Goal: Transaction & Acquisition: Download file/media

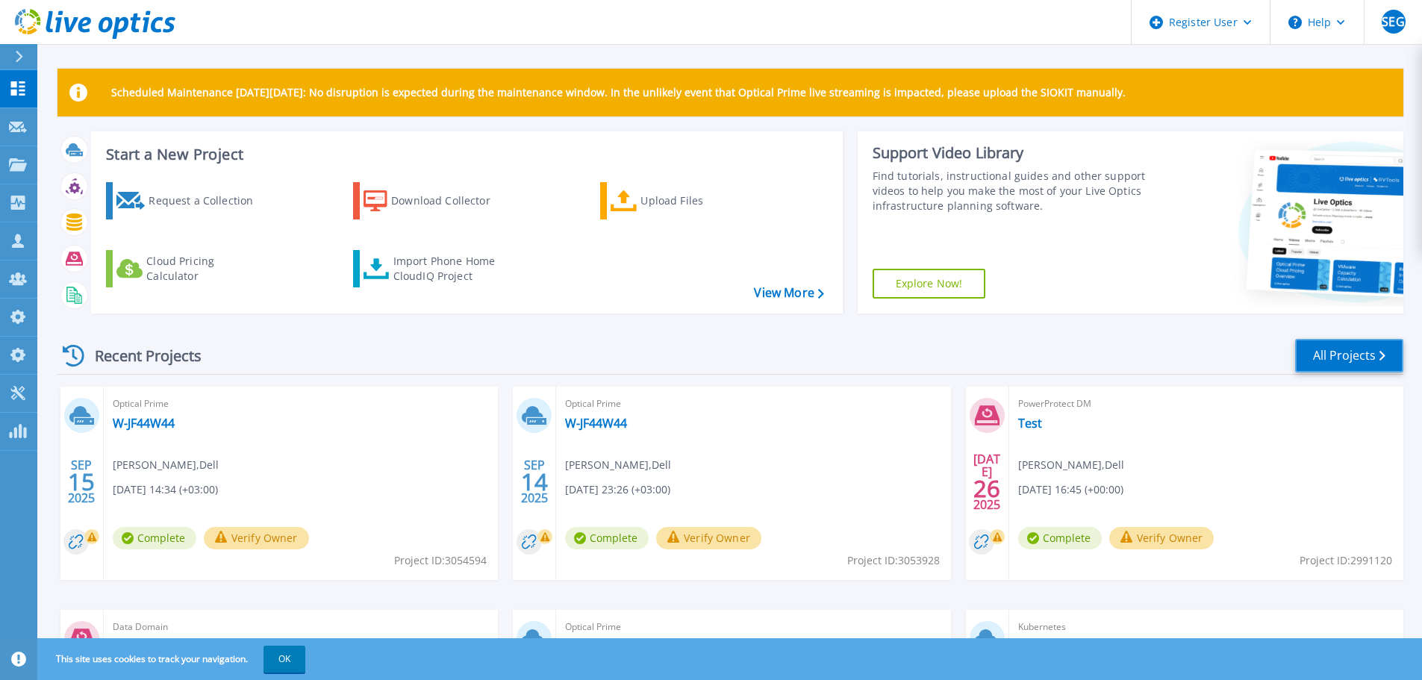
click at [1347, 363] on link "All Projects" at bounding box center [1349, 356] width 108 height 34
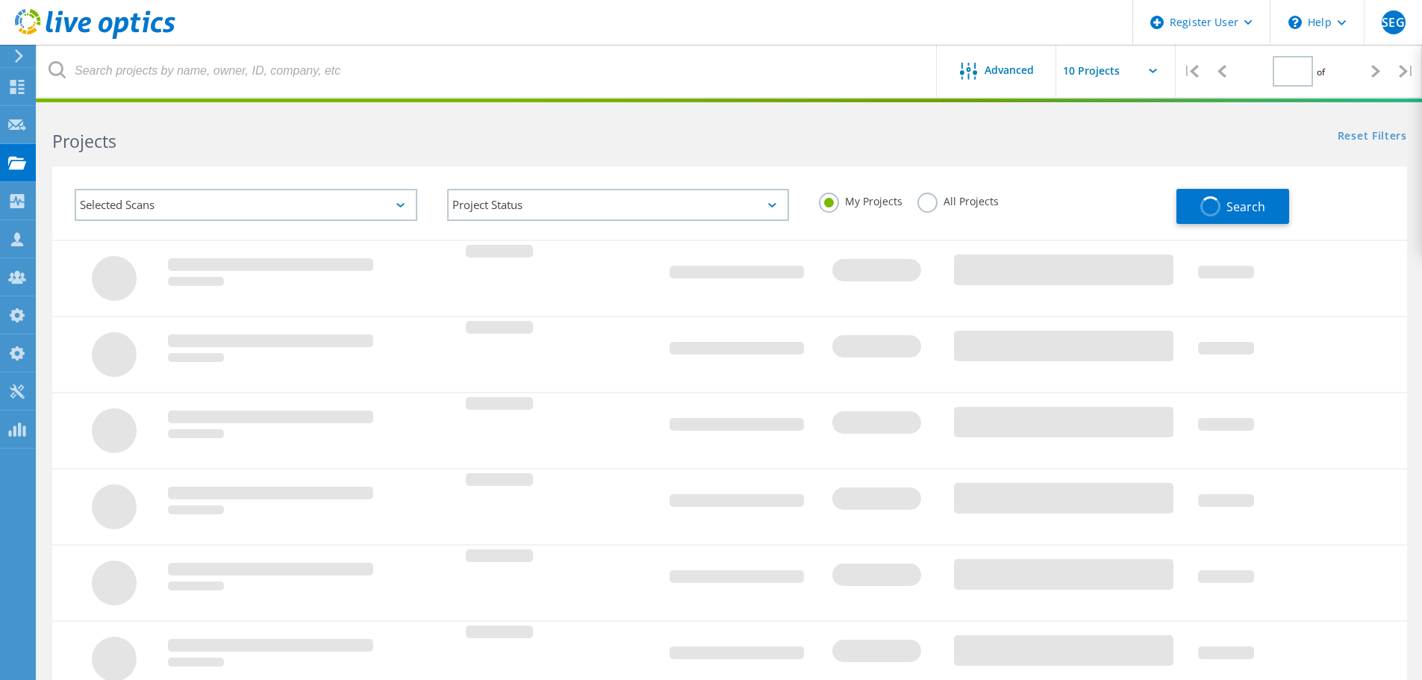
type input "1"
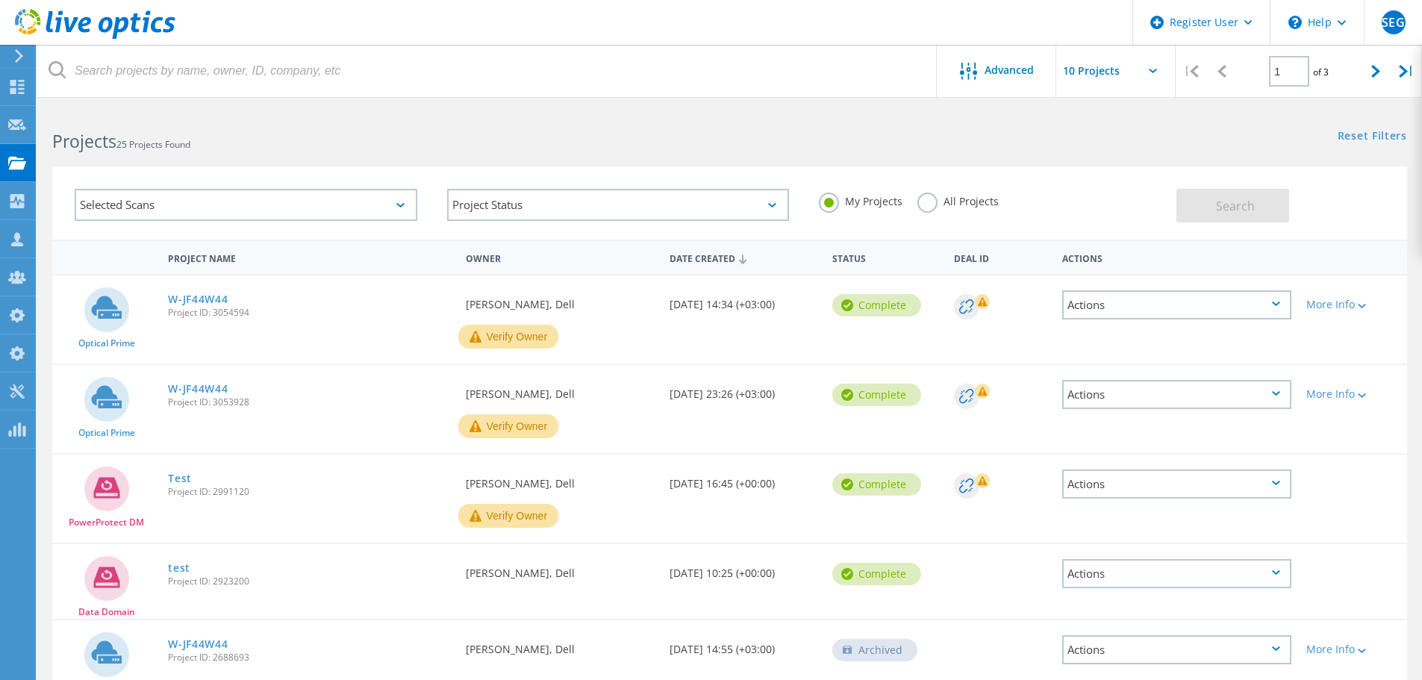
drag, startPoint x: 466, startPoint y: 248, endPoint x: 477, endPoint y: 251, distance: 11.1
click at [475, 251] on div "Owner" at bounding box center [559, 257] width 203 height 28
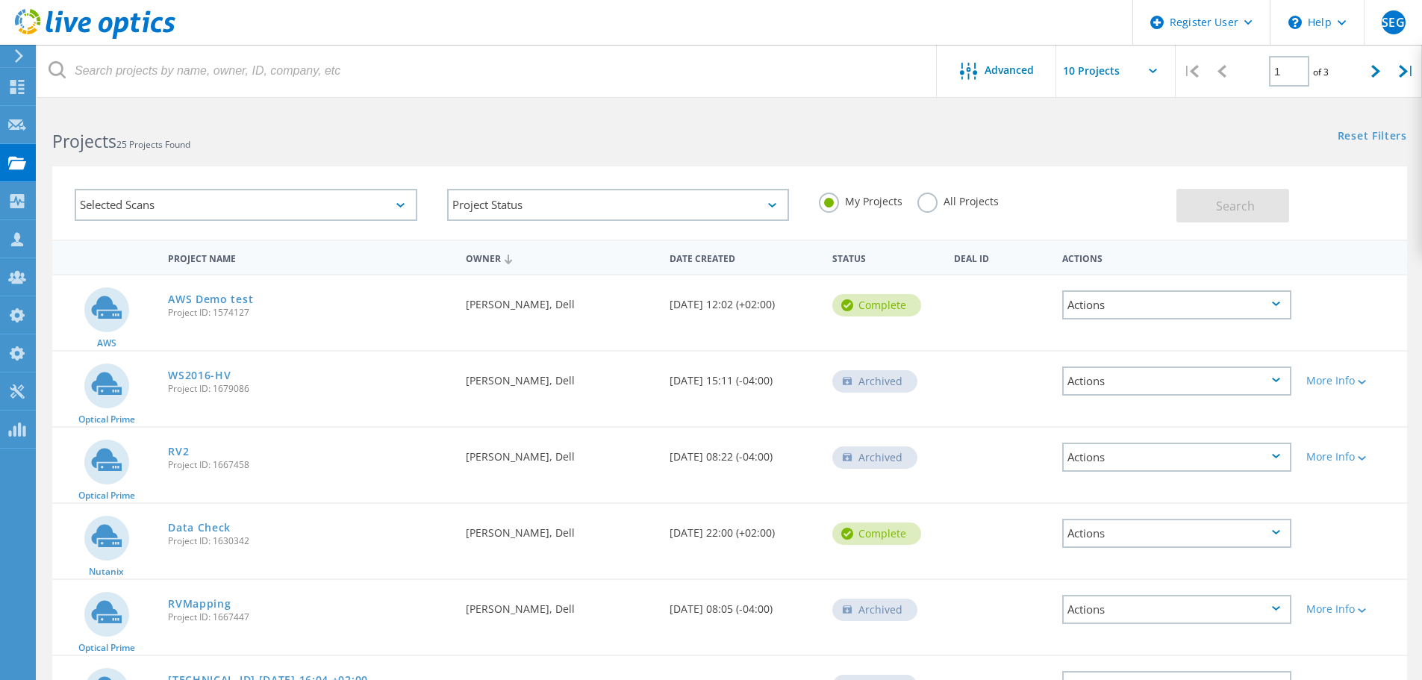
click at [401, 205] on icon at bounding box center [400, 205] width 8 height 4
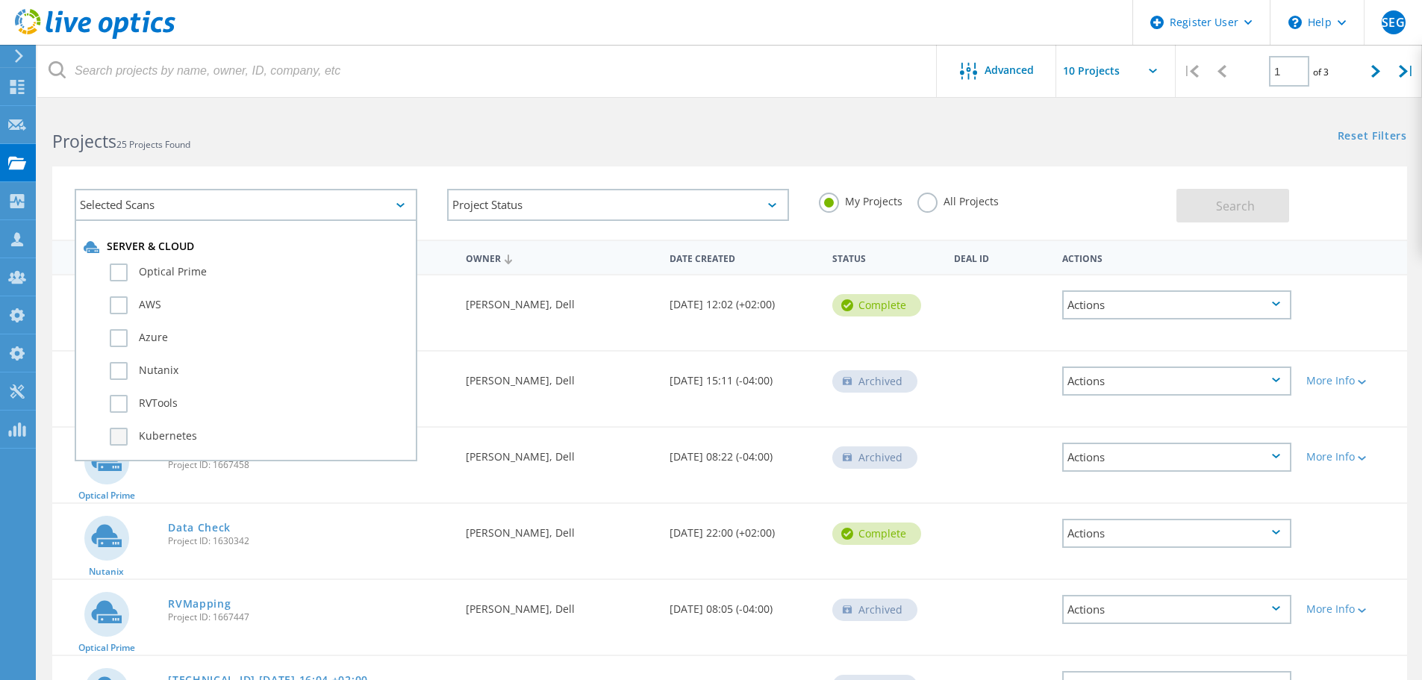
click at [117, 436] on label "Kubernetes" at bounding box center [259, 437] width 298 height 18
click at [0, 0] on input "Kubernetes" at bounding box center [0, 0] width 0 height 0
click at [925, 203] on label "All Projects" at bounding box center [957, 200] width 81 height 14
click at [0, 0] on input "All Projects" at bounding box center [0, 0] width 0 height 0
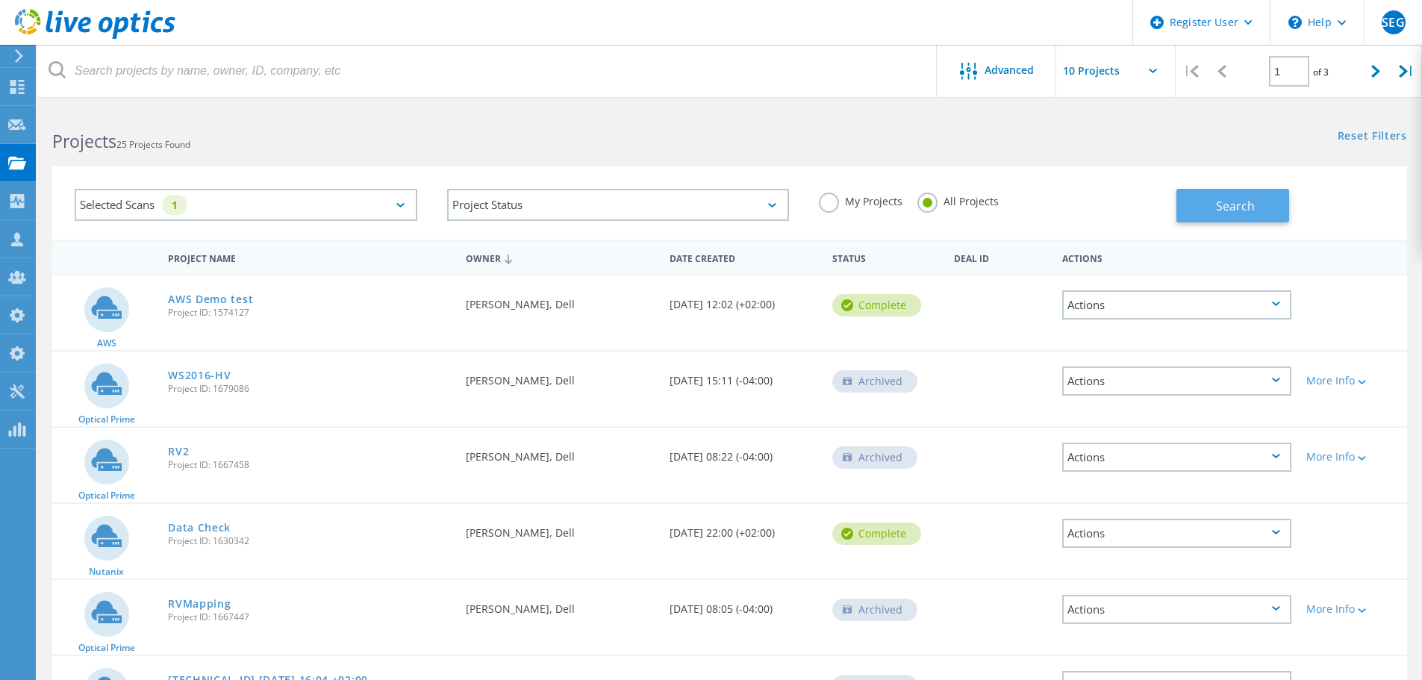
click at [1263, 203] on button "Search" at bounding box center [1232, 206] width 113 height 34
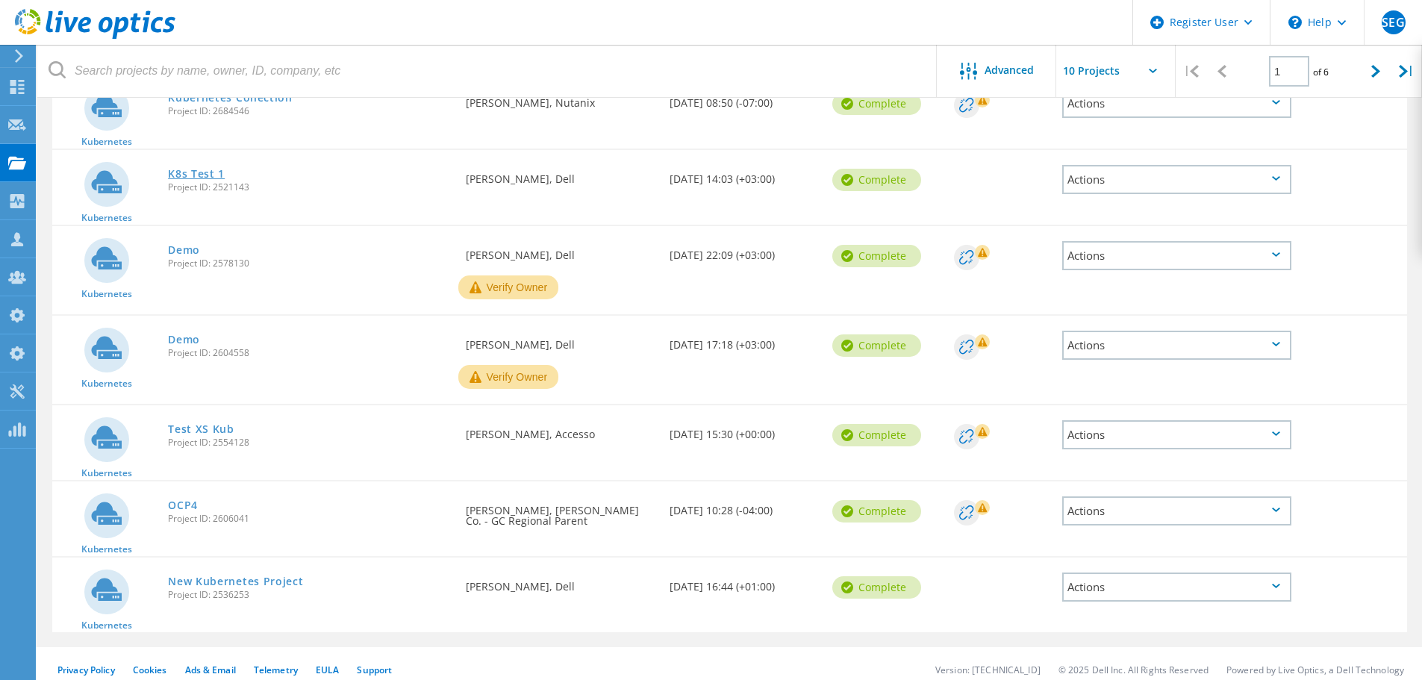
scroll to position [454, 0]
drag, startPoint x: 209, startPoint y: 569, endPoint x: 400, endPoint y: 436, distance: 232.7
click at [400, 436] on div "Test XS Kub Project ID: 2554128" at bounding box center [309, 432] width 298 height 57
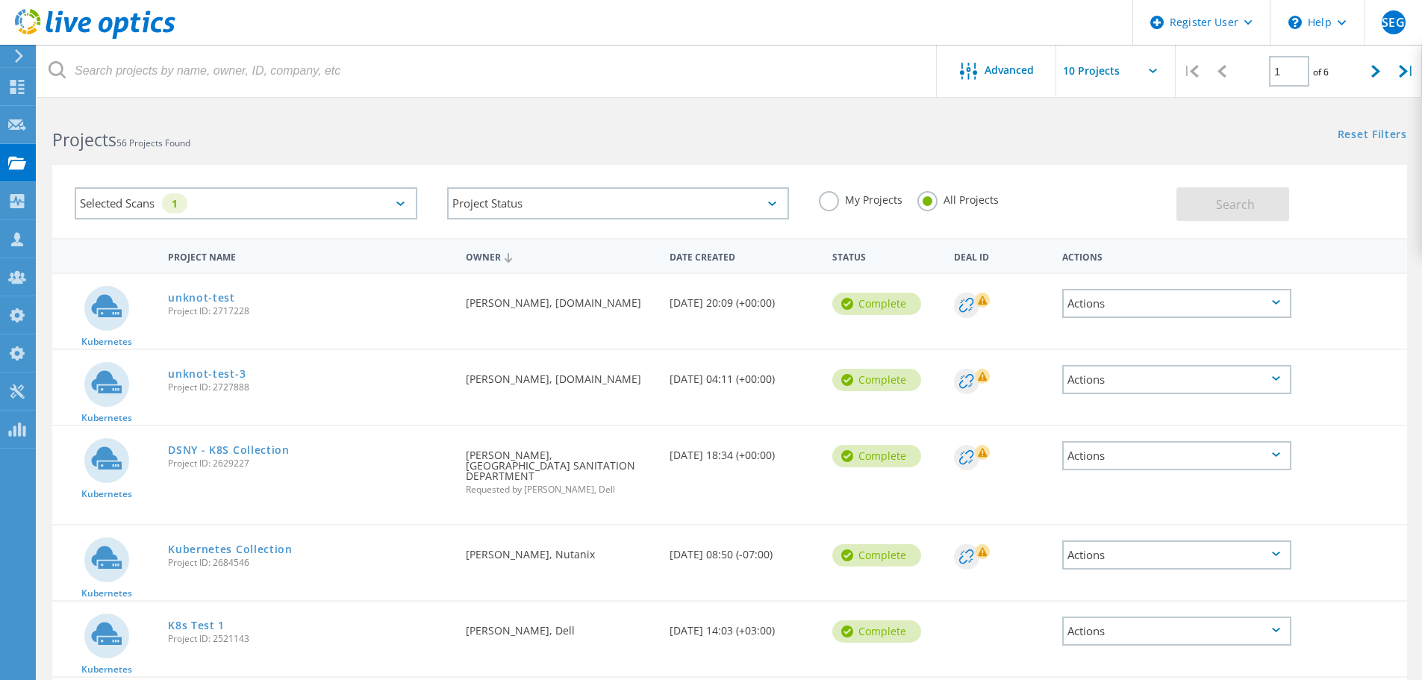
scroll to position [0, 0]
click at [720, 260] on div "Date Created" at bounding box center [743, 257] width 163 height 28
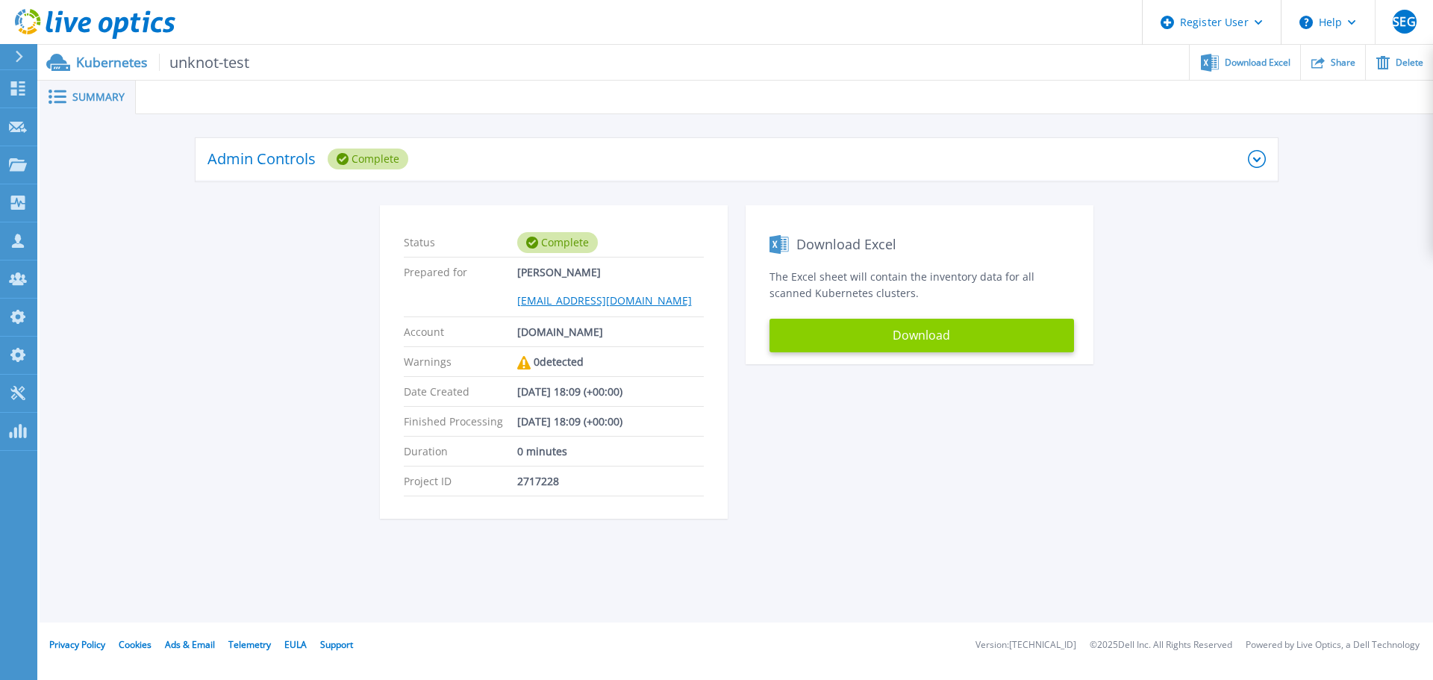
click at [869, 330] on button "Download" at bounding box center [921, 336] width 304 height 34
click at [883, 341] on button "Download" at bounding box center [921, 336] width 304 height 34
click at [834, 344] on button "Download" at bounding box center [921, 336] width 304 height 34
click at [855, 337] on button "Download" at bounding box center [921, 336] width 304 height 34
click at [854, 325] on button "Download" at bounding box center [921, 336] width 304 height 34
